Goal: Navigation & Orientation: Understand site structure

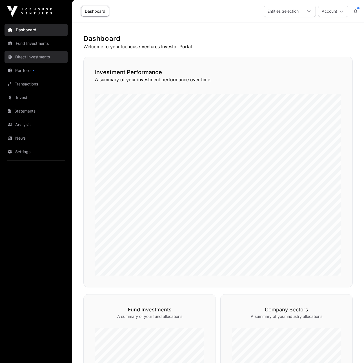
click at [30, 55] on link "Direct Investments" at bounding box center [36, 57] width 63 height 12
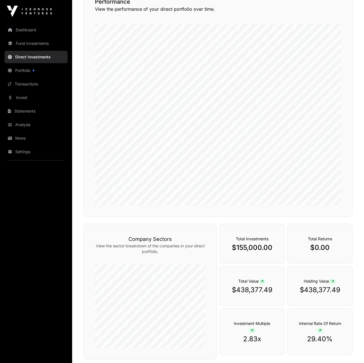
scroll to position [58, 0]
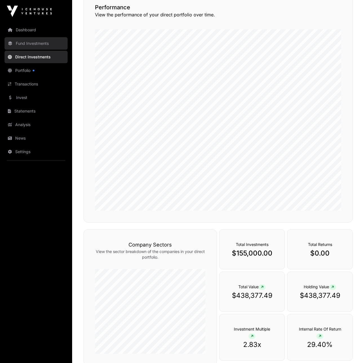
click at [27, 43] on link "Fund Investments" at bounding box center [36, 43] width 63 height 12
click at [24, 43] on link "Fund Investments" at bounding box center [36, 43] width 63 height 12
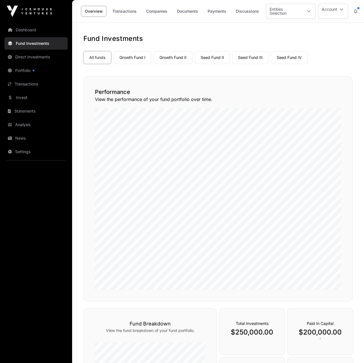
click at [38, 43] on link "Fund Investments" at bounding box center [36, 43] width 63 height 12
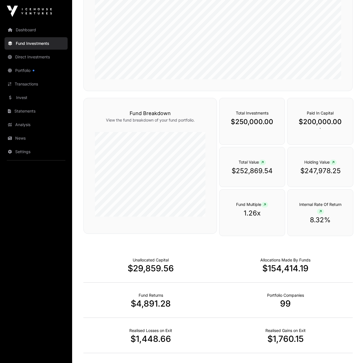
scroll to position [283, 0]
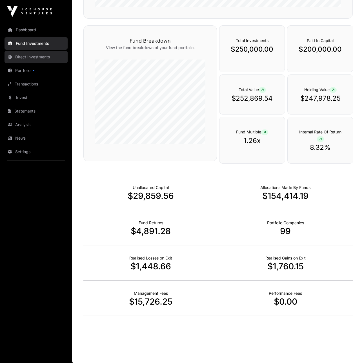
click at [38, 54] on link "Direct Investments" at bounding box center [36, 57] width 63 height 12
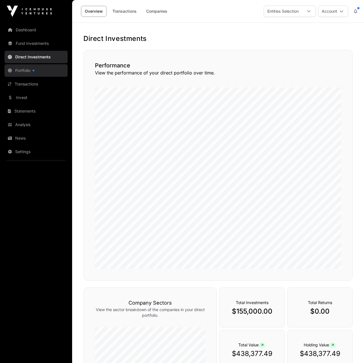
click at [16, 72] on link "Portfolio" at bounding box center [36, 70] width 63 height 12
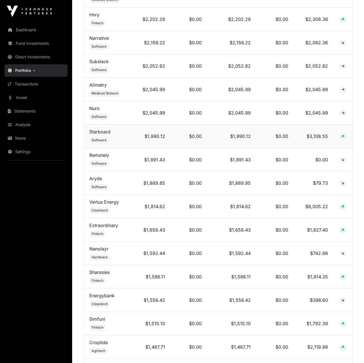
scroll to position [749, 0]
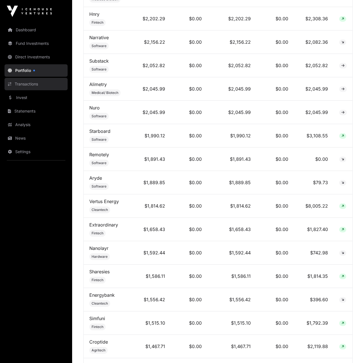
click at [22, 86] on link "Transactions" at bounding box center [36, 84] width 63 height 12
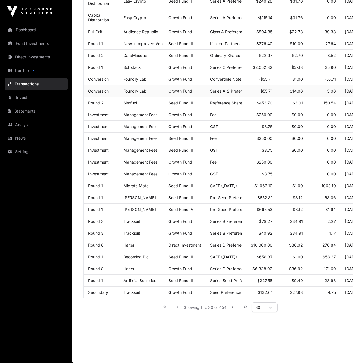
scroll to position [186, 0]
click at [32, 32] on link "Dashboard" at bounding box center [36, 30] width 63 height 12
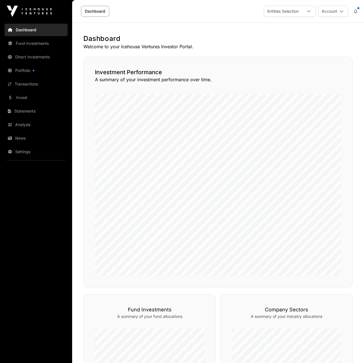
click at [47, 14] on img at bounding box center [29, 11] width 45 height 11
